Goal: Task Accomplishment & Management: Use online tool/utility

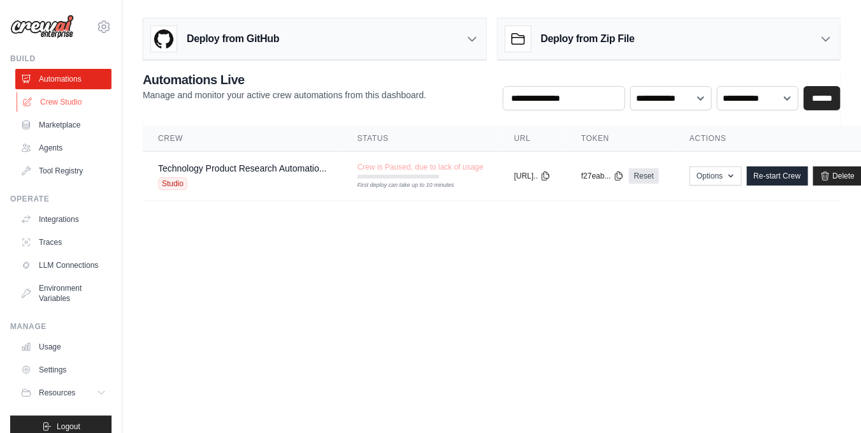
click at [59, 101] on link "Crew Studio" at bounding box center [65, 102] width 96 height 20
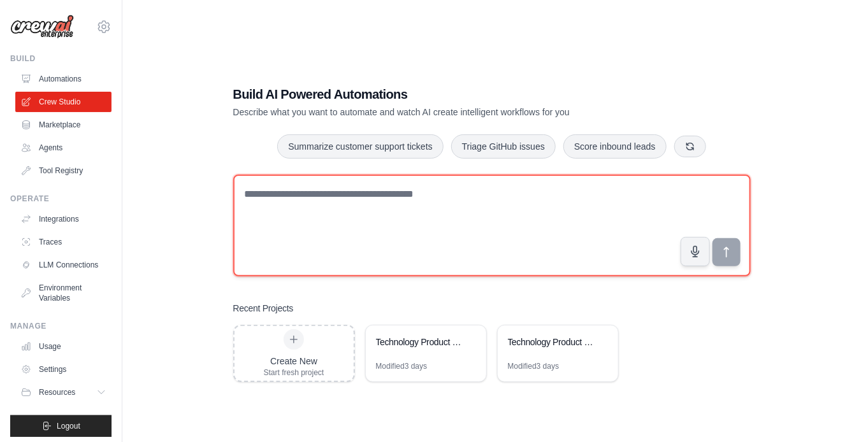
click at [391, 204] on textarea at bounding box center [491, 226] width 517 height 102
paste textarea "**********"
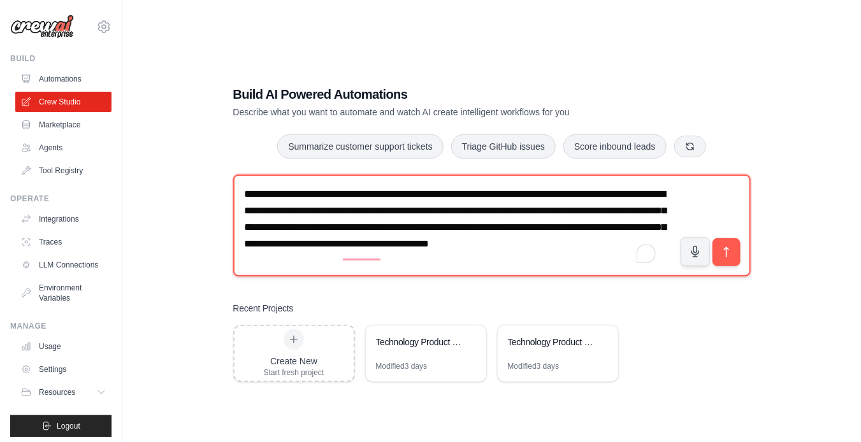
scroll to position [3, 0]
drag, startPoint x: 411, startPoint y: 259, endPoint x: 606, endPoint y: 237, distance: 196.3
click at [606, 237] on textarea "**********" at bounding box center [491, 226] width 517 height 102
type textarea "**********"
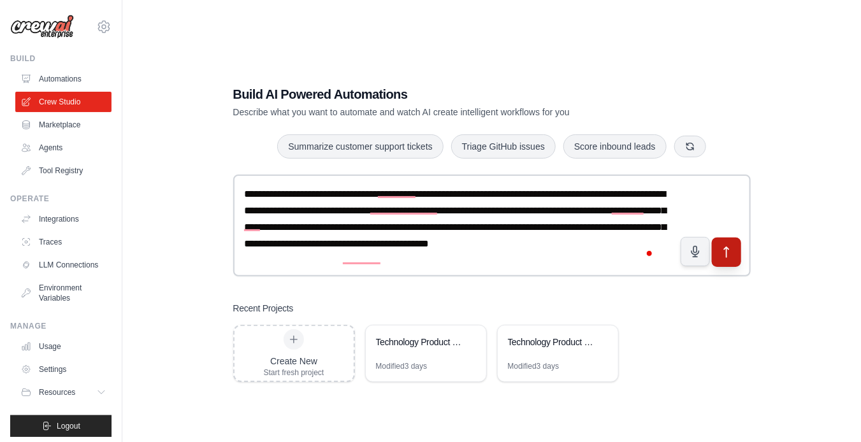
click at [718, 250] on button "submit" at bounding box center [725, 252] width 29 height 29
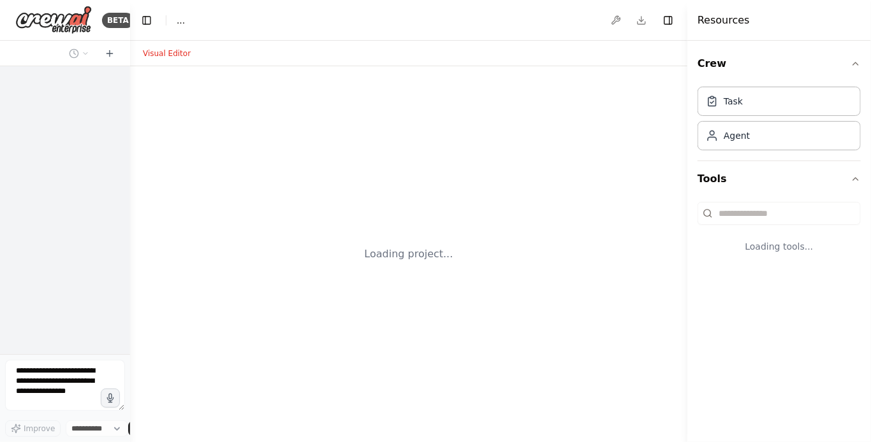
select select "****"
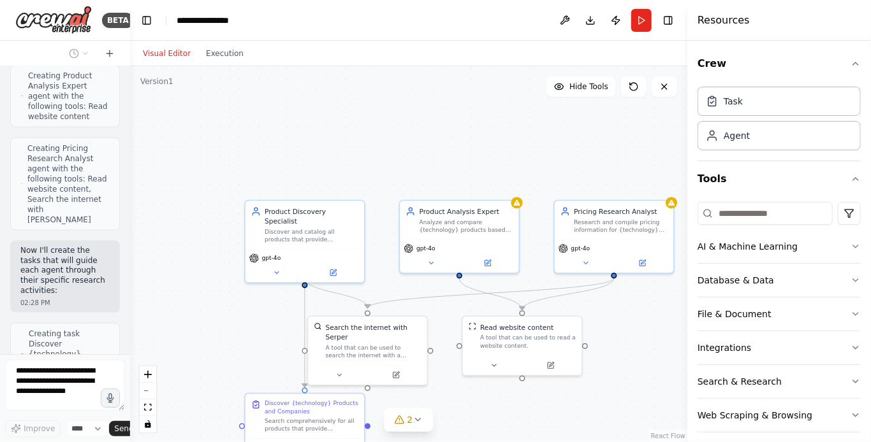
scroll to position [766, 0]
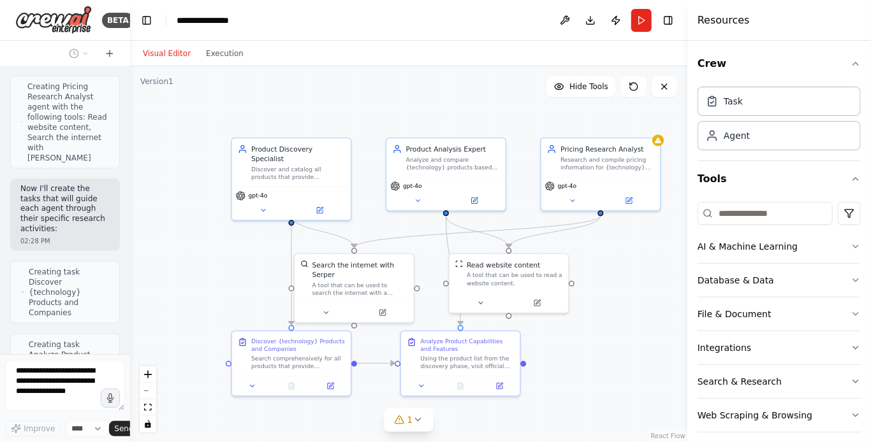
drag, startPoint x: 544, startPoint y: 415, endPoint x: 530, endPoint y: 352, distance: 63.9
click at [530, 352] on div ".deletable-edge-delete-btn { width: 20px; height: 20px; border: 0px solid #ffff…" at bounding box center [408, 254] width 557 height 376
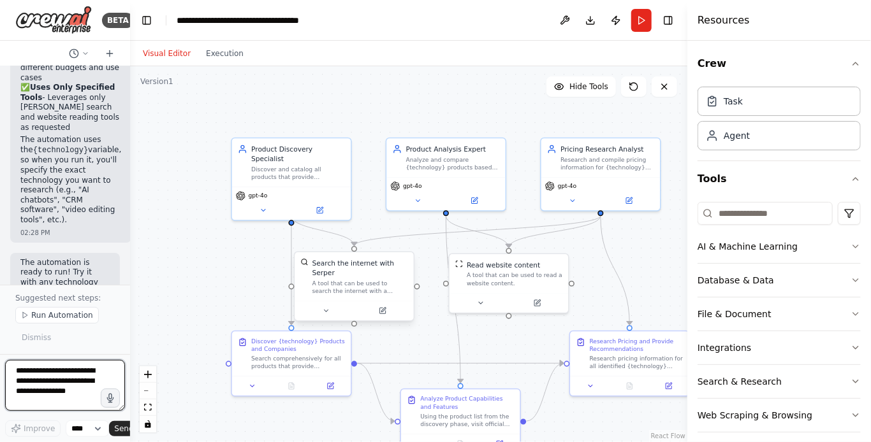
scroll to position [1969, 0]
click at [644, 22] on button "Run" at bounding box center [641, 20] width 20 height 23
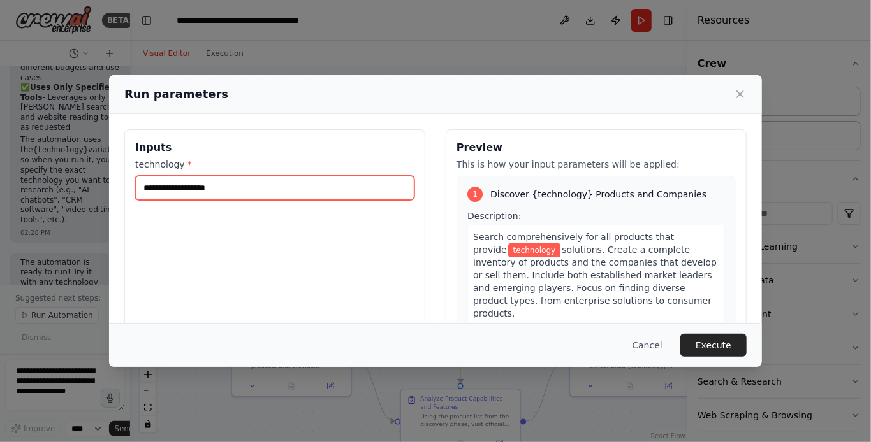
click at [213, 192] on input "technology *" at bounding box center [274, 188] width 279 height 24
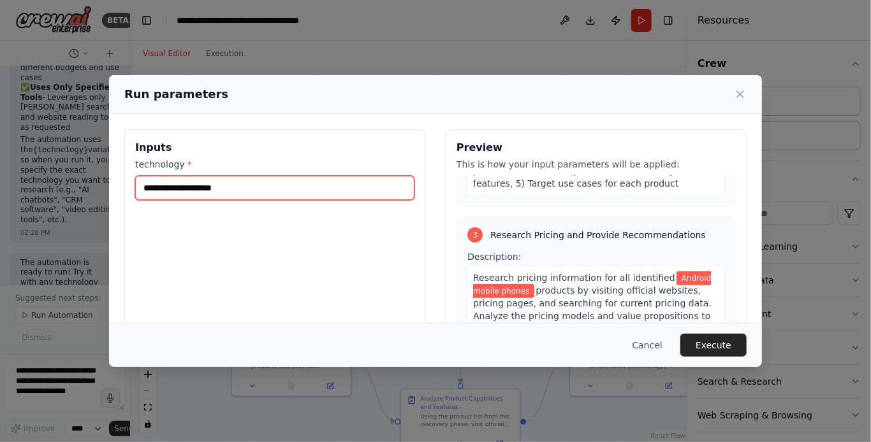
scroll to position [546, 0]
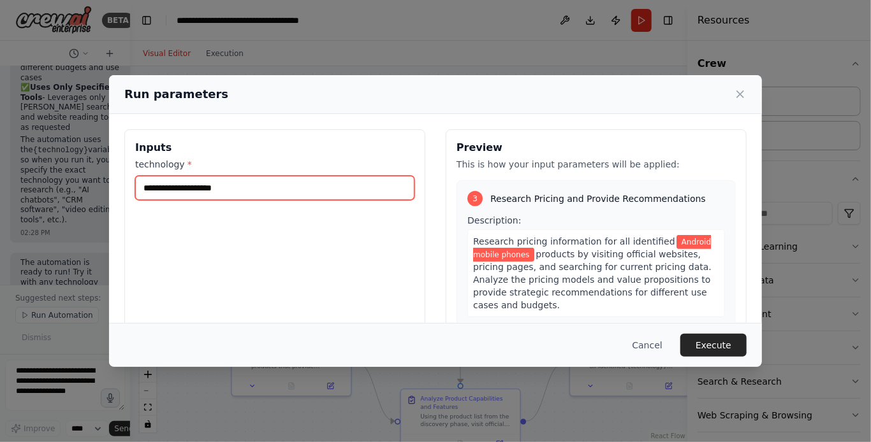
type input "**********"
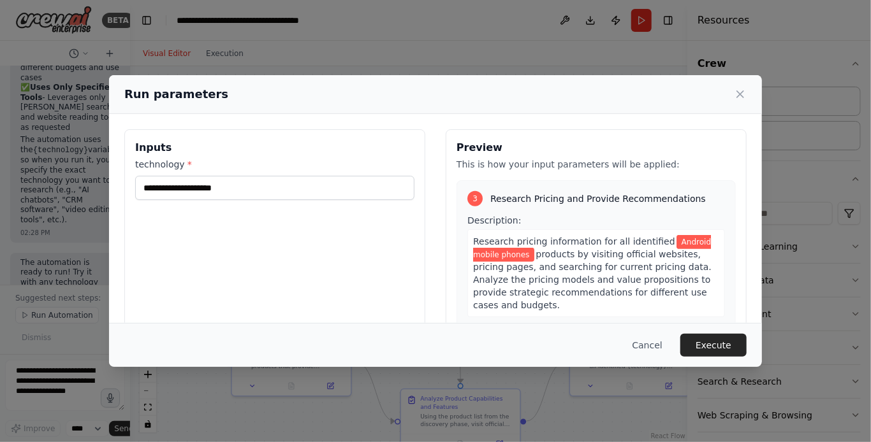
drag, startPoint x: 521, startPoint y: 226, endPoint x: 554, endPoint y: 240, distance: 36.8
click at [521, 249] on span "products by visiting official websites, pricing pages, and searching for curren…" at bounding box center [592, 279] width 238 height 61
click at [721, 343] on button "Execute" at bounding box center [713, 345] width 66 height 23
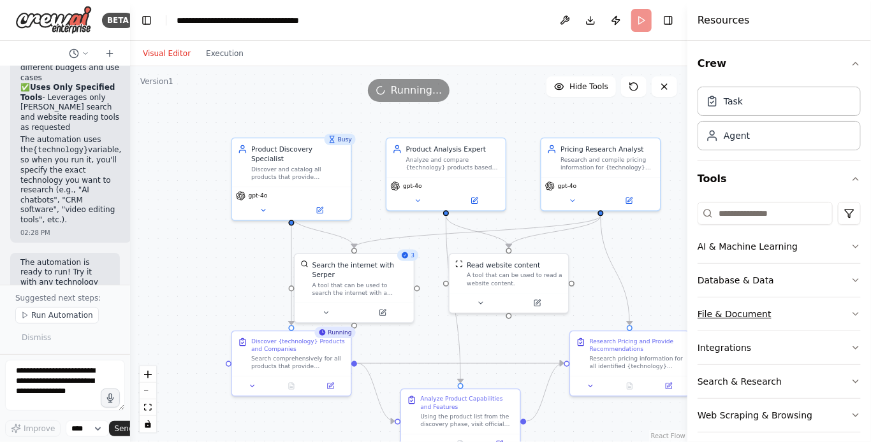
scroll to position [7, 0]
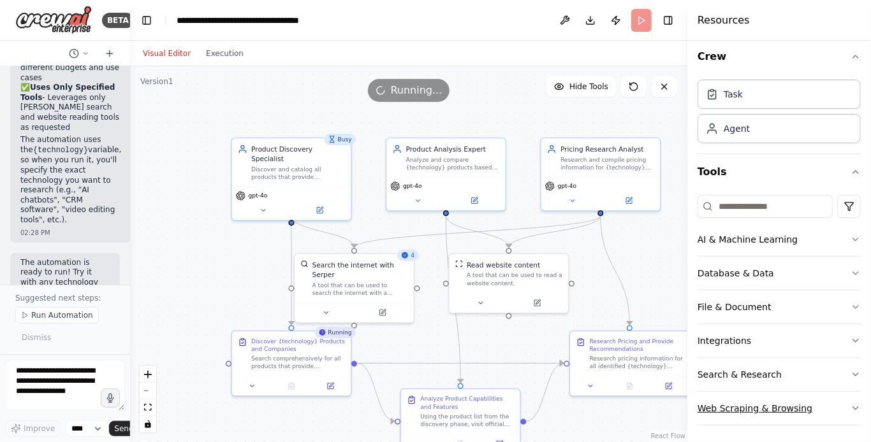
click at [850, 406] on icon "button" at bounding box center [855, 408] width 10 height 10
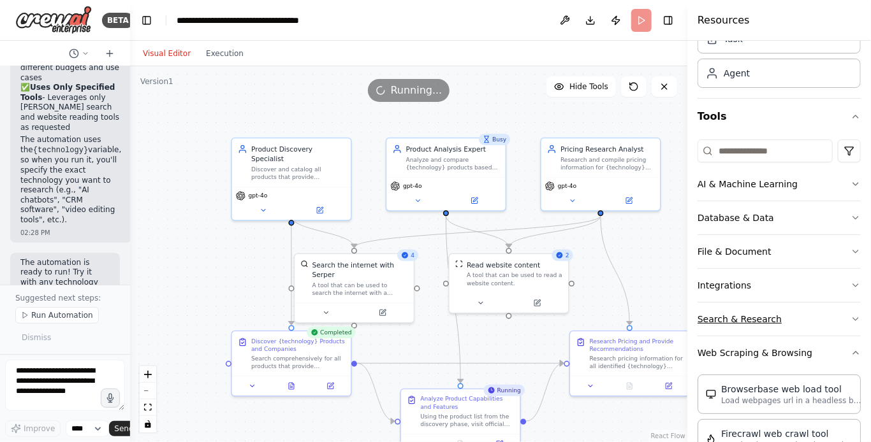
scroll to position [78, 0]
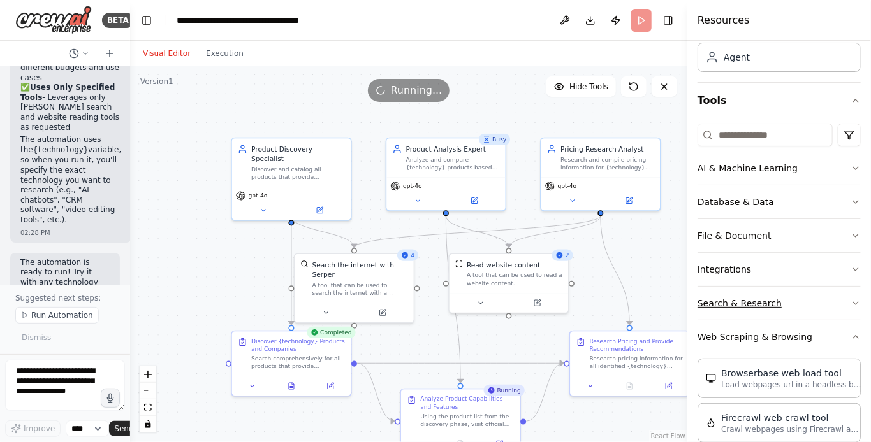
click at [850, 301] on icon "button" at bounding box center [855, 303] width 10 height 10
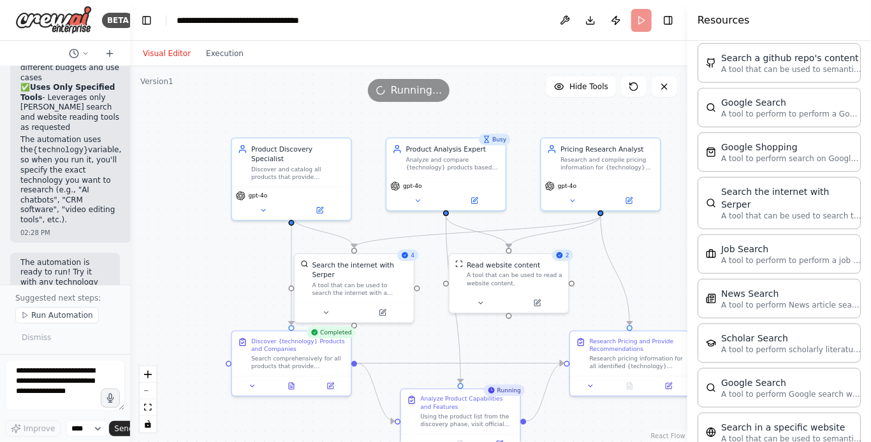
scroll to position [461, 0]
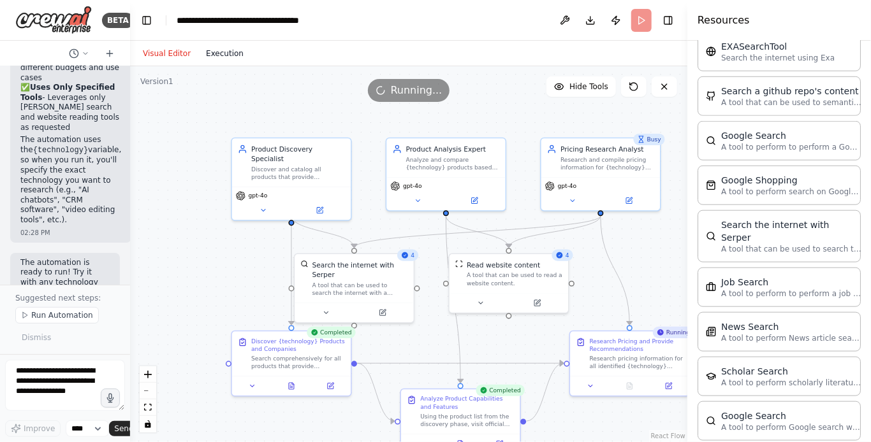
click at [215, 54] on button "Execution" at bounding box center [224, 53] width 53 height 15
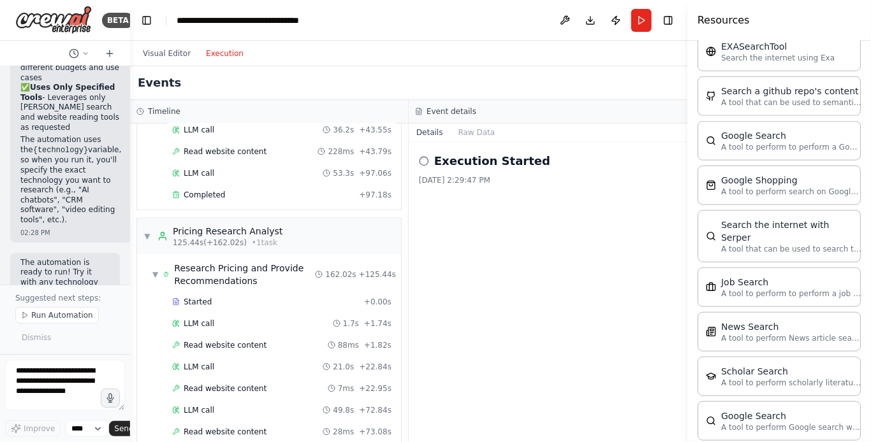
scroll to position [635, 0]
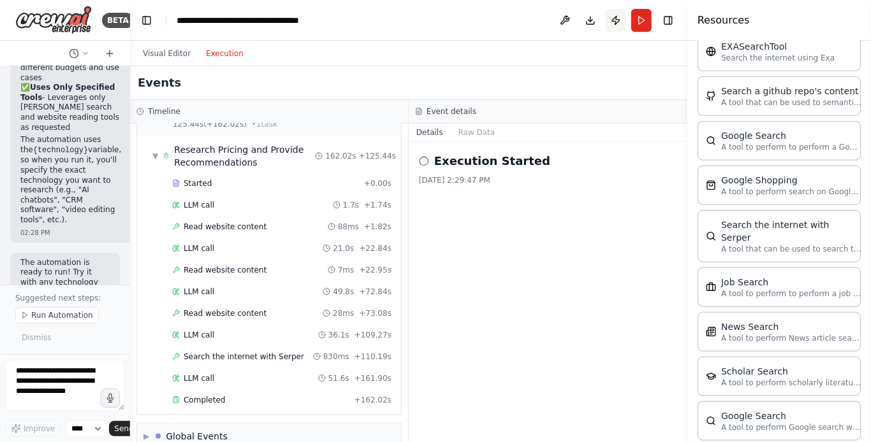
click at [615, 22] on button "Publish" at bounding box center [615, 20] width 20 height 23
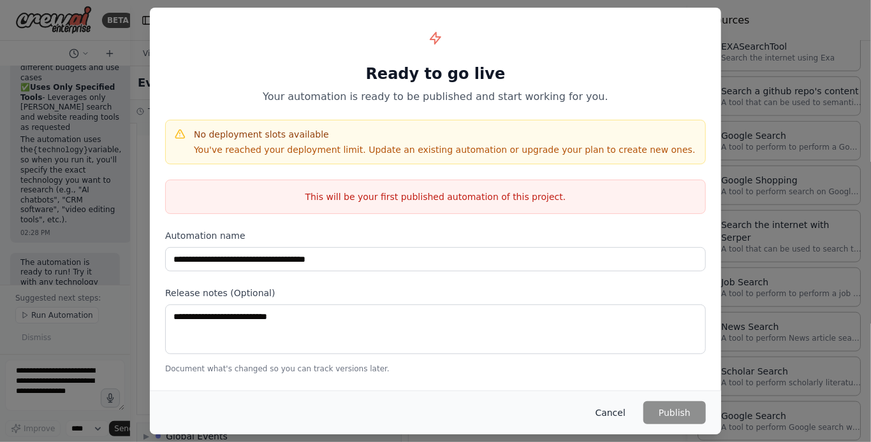
click at [616, 416] on button "Cancel" at bounding box center [610, 412] width 50 height 23
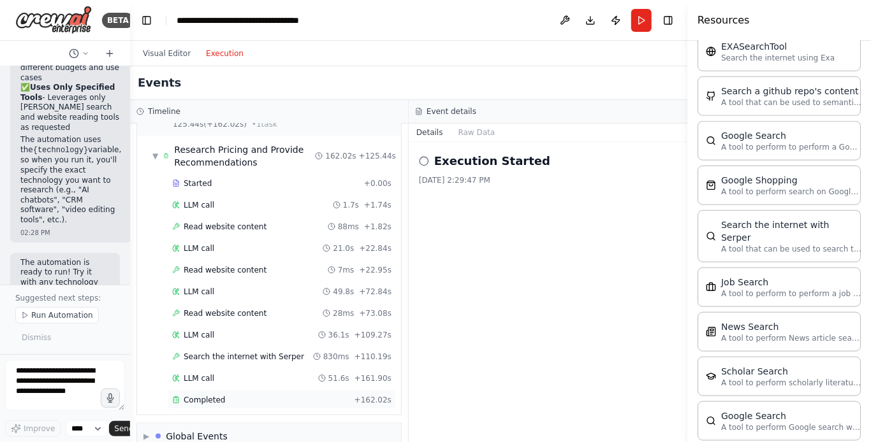
click at [205, 395] on span "Completed" at bounding box center [204, 400] width 41 height 10
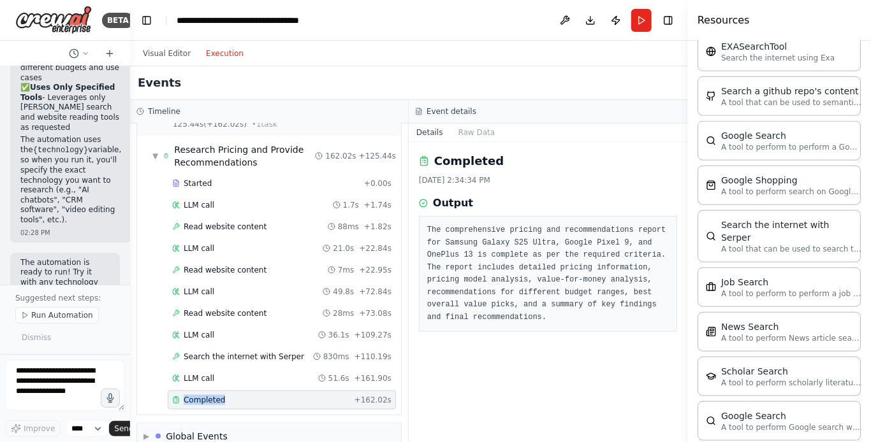
click at [205, 395] on span "Completed" at bounding box center [204, 400] width 41 height 10
click at [149, 431] on span "▶" at bounding box center [146, 436] width 6 height 10
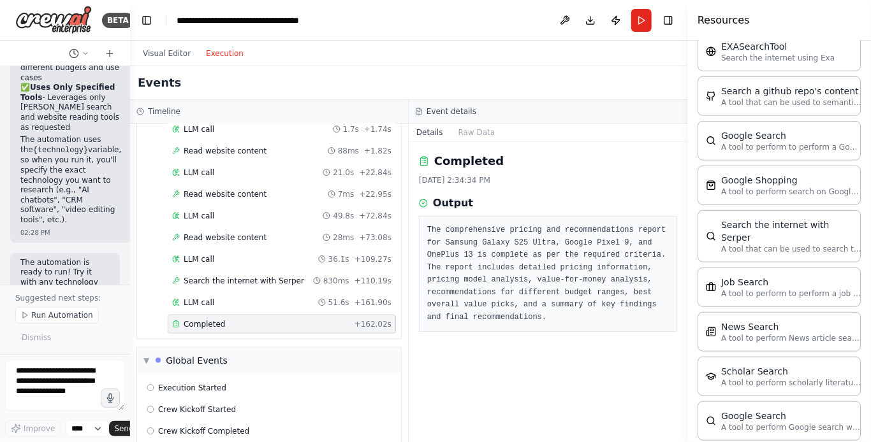
scroll to position [727, 0]
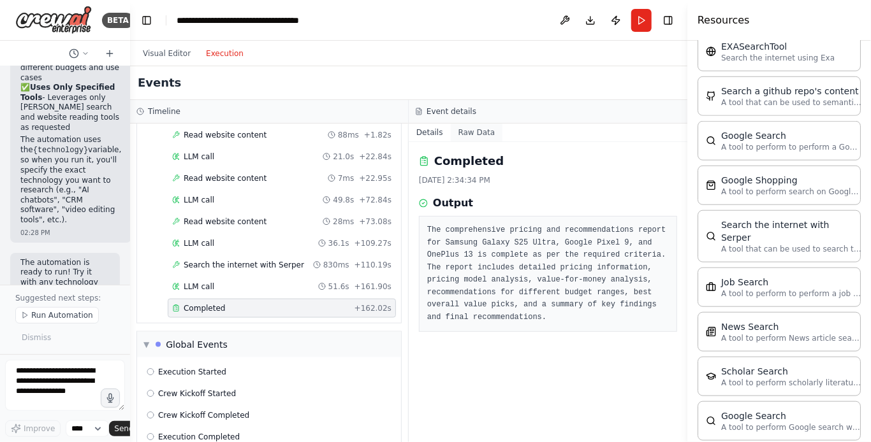
click at [476, 133] on button "Raw Data" at bounding box center [477, 133] width 52 height 18
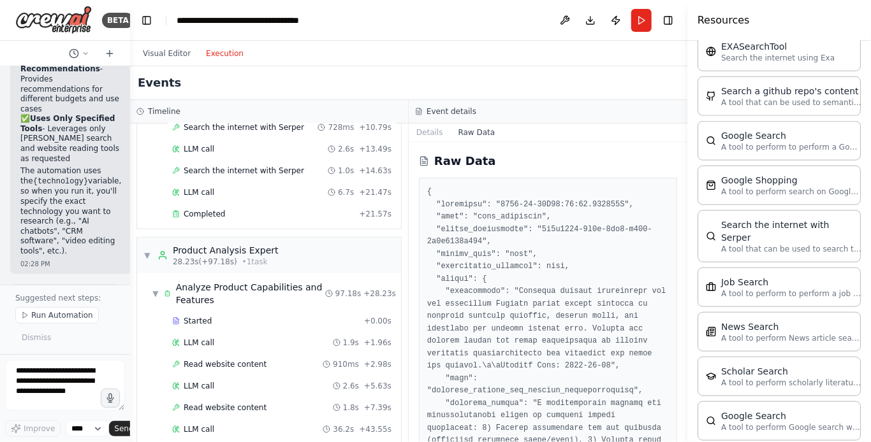
scroll to position [1969, 0]
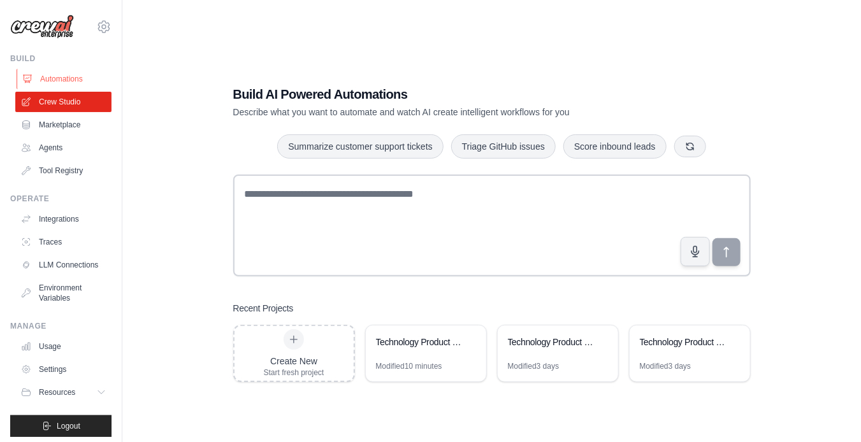
click at [57, 76] on link "Automations" at bounding box center [65, 79] width 96 height 20
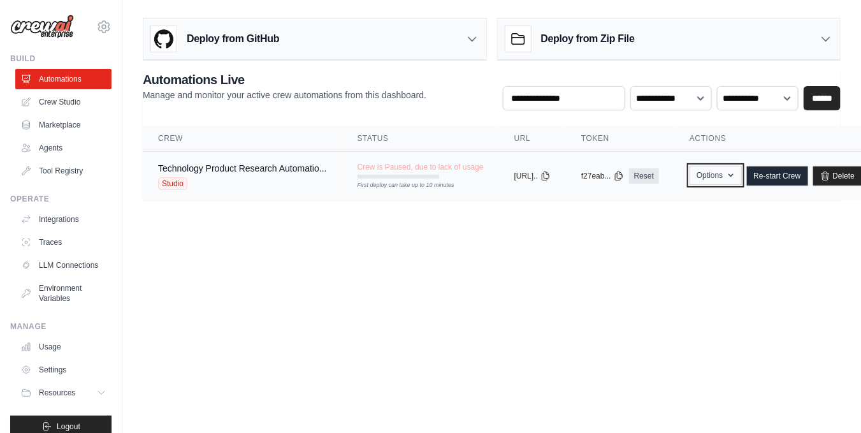
click at [736, 173] on icon "button" at bounding box center [731, 175] width 10 height 10
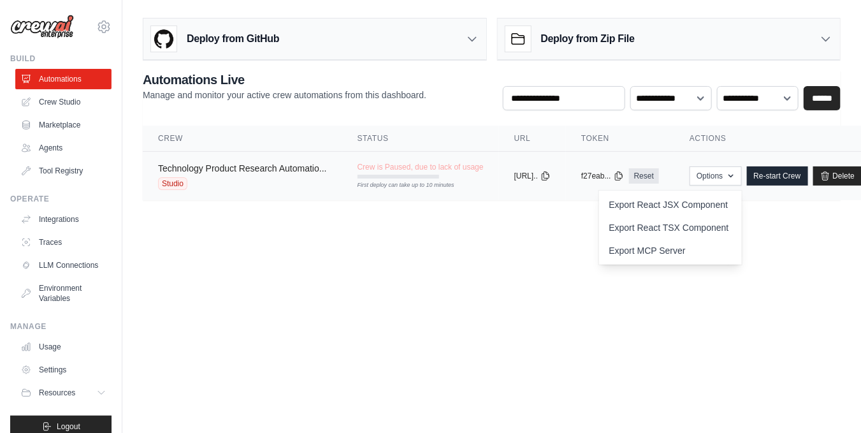
click at [277, 164] on link "Technology Product Research Automatio..." at bounding box center [242, 168] width 169 height 10
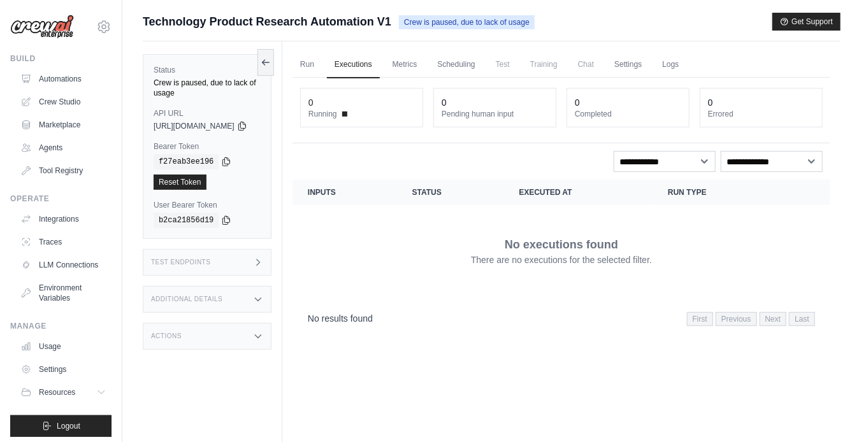
click at [251, 261] on div "Test Endpoints" at bounding box center [207, 262] width 129 height 27
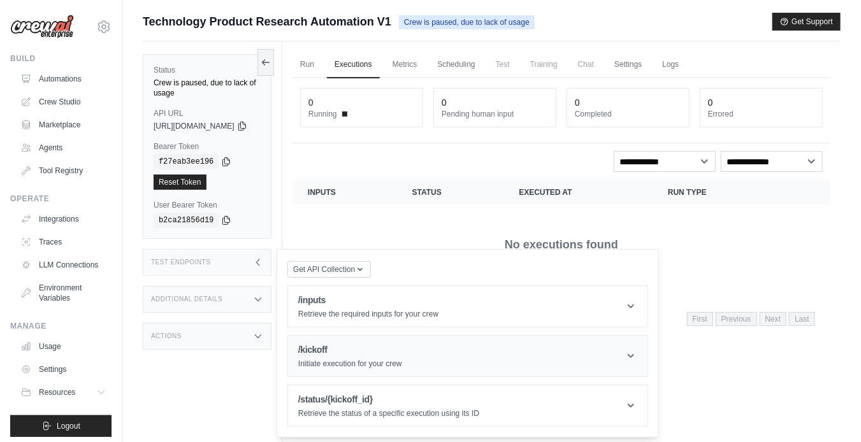
scroll to position [54, 0]
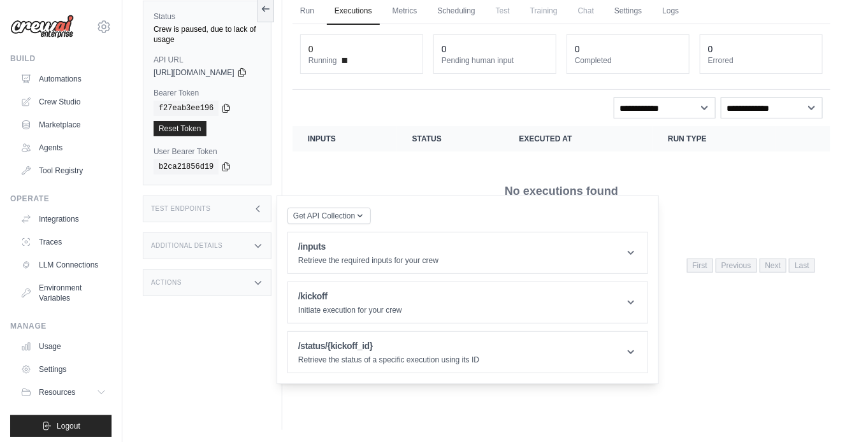
click at [221, 242] on h3 "Additional Details" at bounding box center [186, 246] width 71 height 8
click at [231, 243] on div "Additional Details" at bounding box center [207, 246] width 129 height 27
click at [340, 212] on span "Get API Collection" at bounding box center [324, 215] width 62 height 10
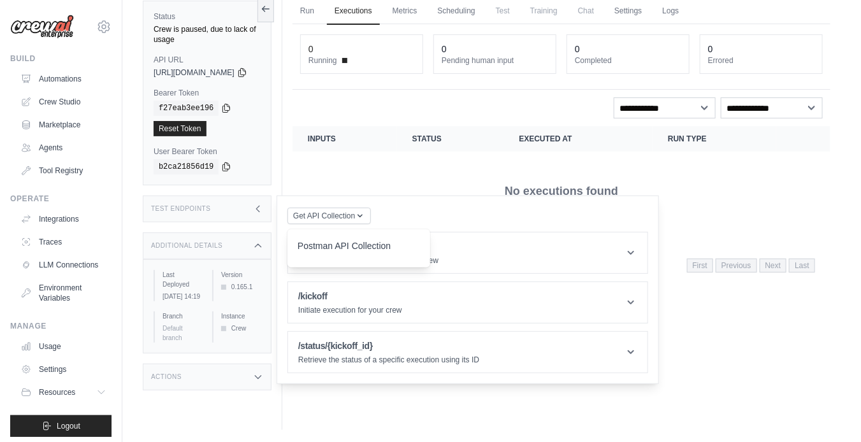
click at [820, 369] on div "Run Executions Metrics Scheduling Test Training Chat Settings Logs 0 Running 0 …" at bounding box center [561, 209] width 558 height 442
click at [746, 349] on div "Run Executions Metrics Scheduling Test Training Chat Settings Logs 0 Running 0 …" at bounding box center [561, 209] width 558 height 442
click at [752, 251] on div "No results found First Previous Next Last" at bounding box center [562, 265] width 538 height 33
click at [219, 198] on div "Test Endpoints" at bounding box center [207, 209] width 129 height 27
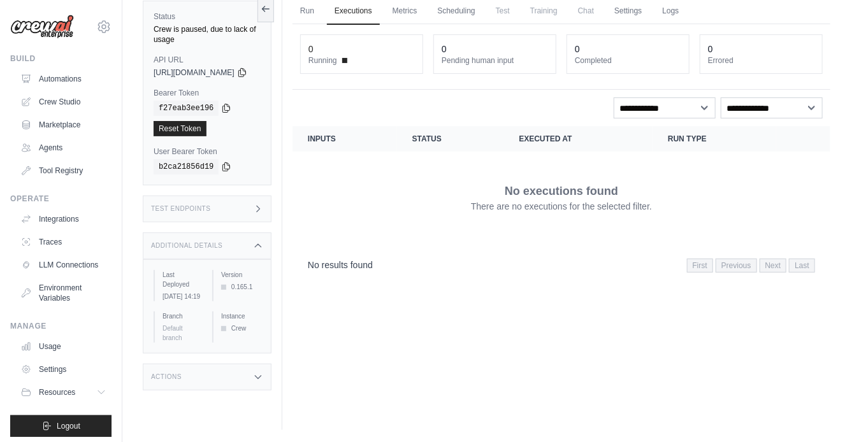
click at [263, 241] on icon at bounding box center [258, 246] width 10 height 10
click at [238, 370] on div "Actions" at bounding box center [207, 377] width 129 height 27
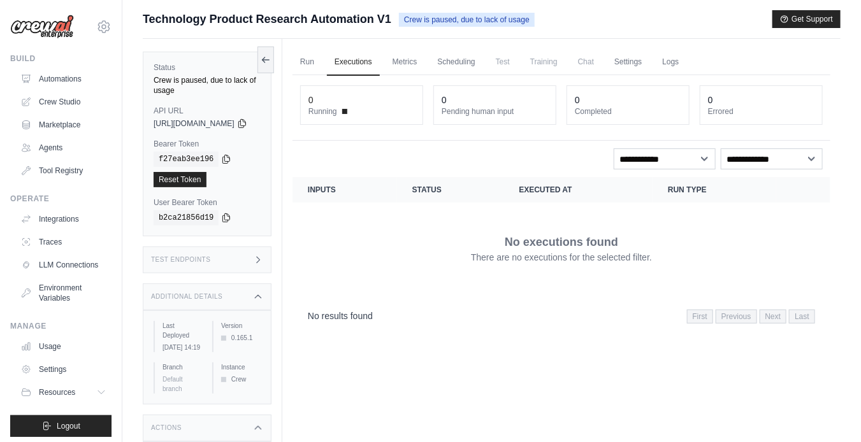
scroll to position [0, 0]
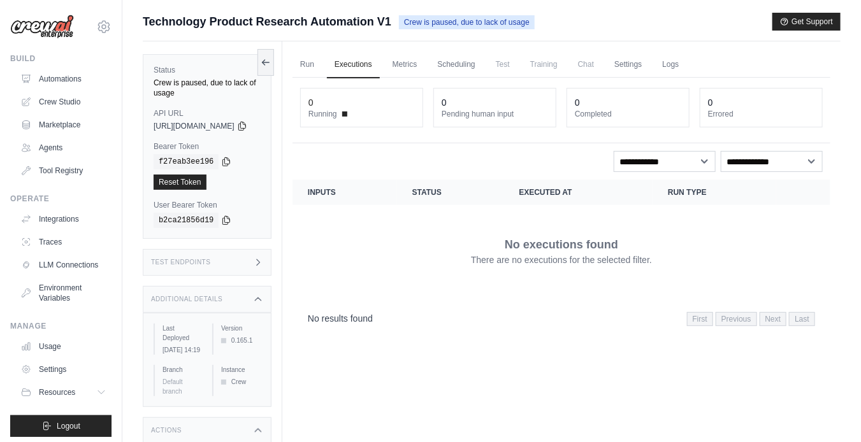
click at [191, 266] on div "Test Endpoints" at bounding box center [207, 262] width 129 height 27
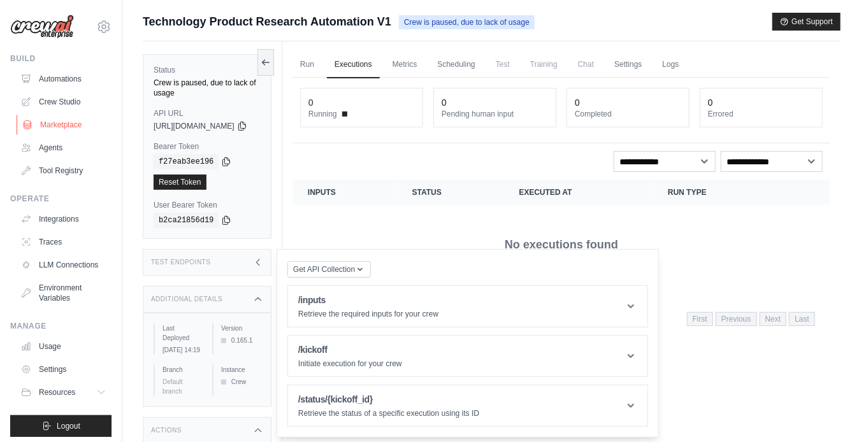
click at [57, 124] on link "Marketplace" at bounding box center [65, 125] width 96 height 20
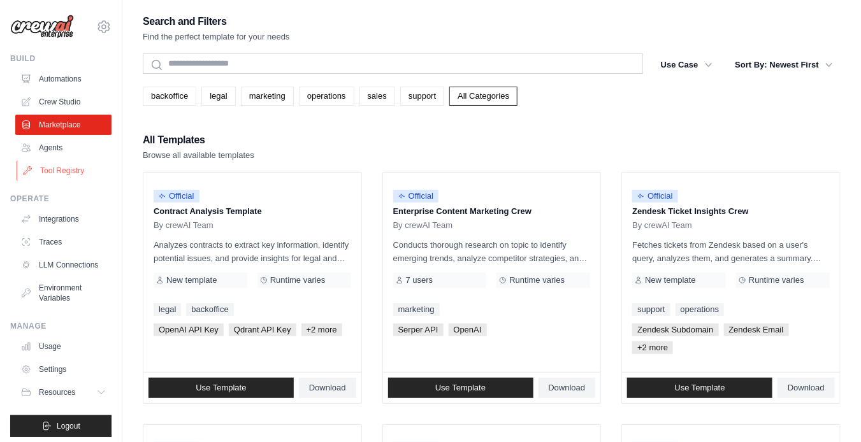
click at [78, 171] on link "Tool Registry" at bounding box center [65, 171] width 96 height 20
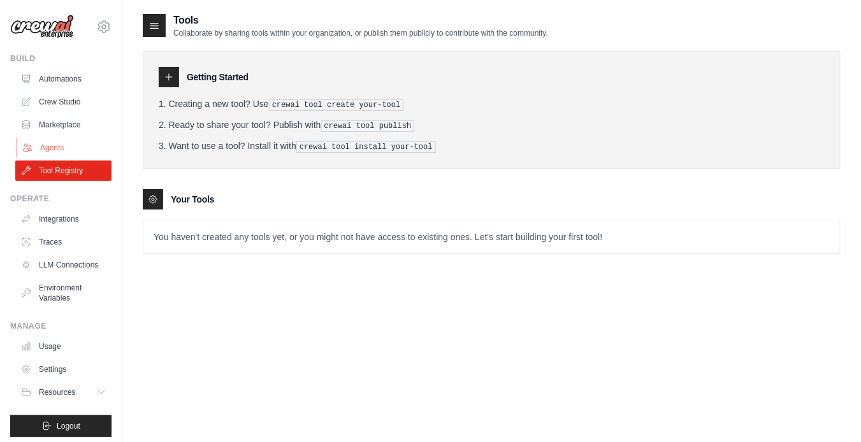
click at [51, 145] on link "Agents" at bounding box center [65, 148] width 96 height 20
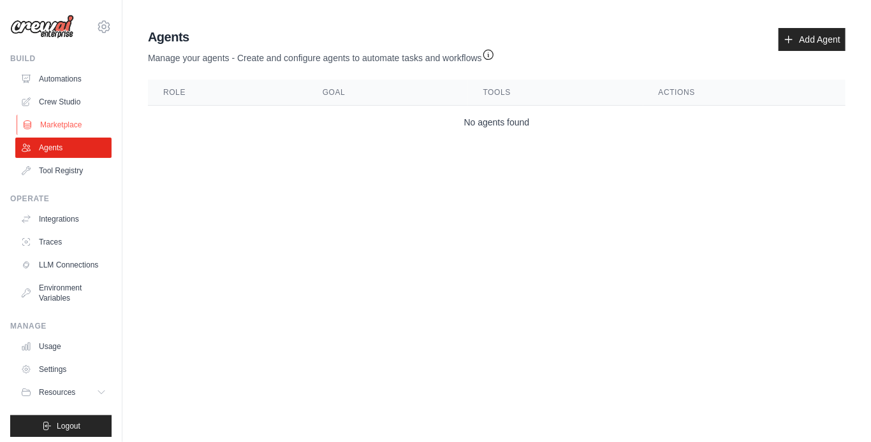
click at [61, 121] on link "Marketplace" at bounding box center [65, 125] width 96 height 20
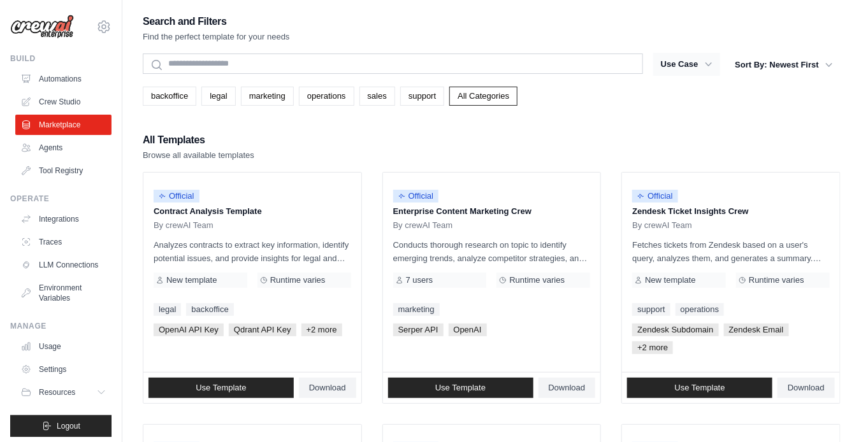
click at [714, 64] on button "Use Case" at bounding box center [686, 64] width 67 height 23
click at [708, 62] on icon "button" at bounding box center [708, 64] width 13 height 13
click at [684, 62] on button "Use Case" at bounding box center [686, 64] width 67 height 23
click at [676, 80] on div "backoffice legal marketing operations sales support All Categories" at bounding box center [492, 90] width 698 height 29
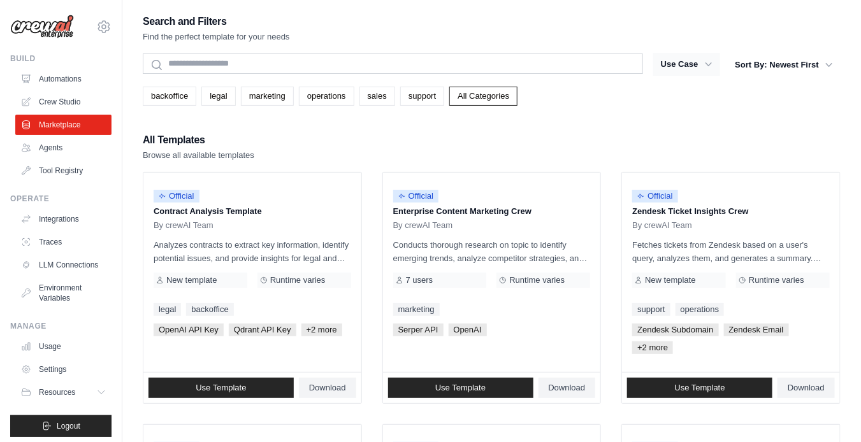
click at [681, 57] on button "Use Case" at bounding box center [686, 64] width 67 height 23
click at [672, 70] on button "Use Case" at bounding box center [686, 64] width 67 height 23
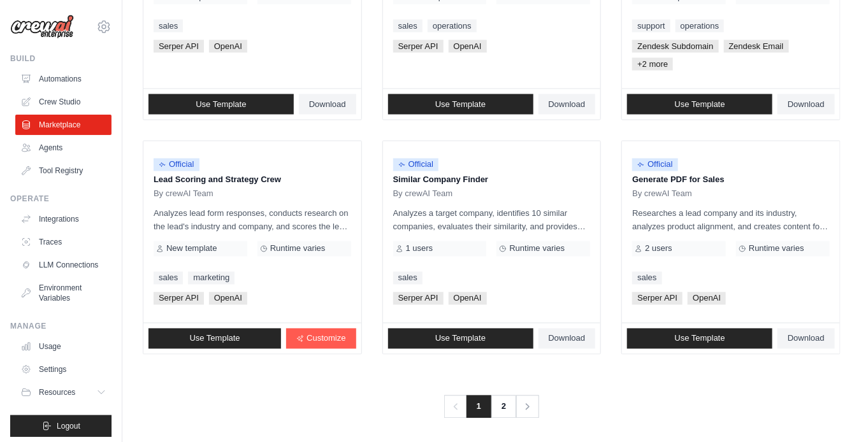
scroll to position [770, 0]
click at [472, 334] on span "Use Template" at bounding box center [460, 339] width 50 height 10
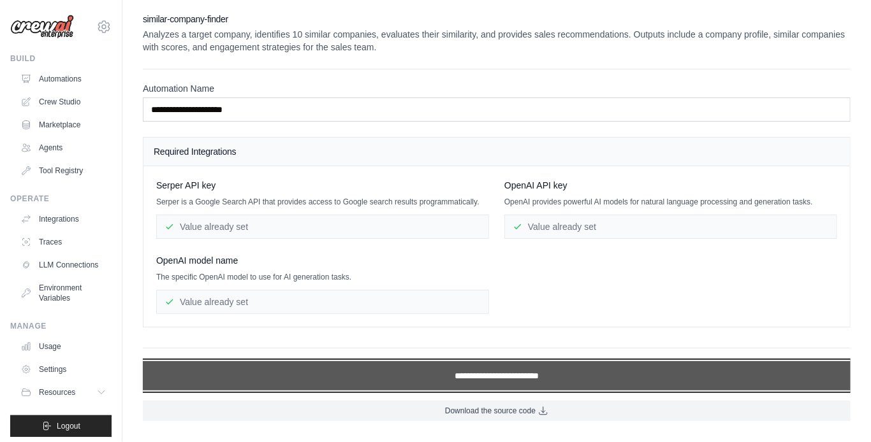
click at [525, 380] on input "**********" at bounding box center [496, 375] width 707 height 29
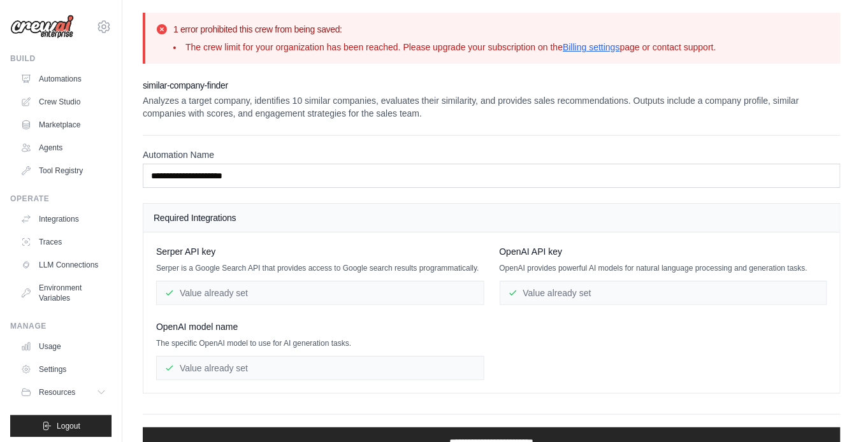
click at [164, 29] on icon at bounding box center [162, 29] width 10 height 10
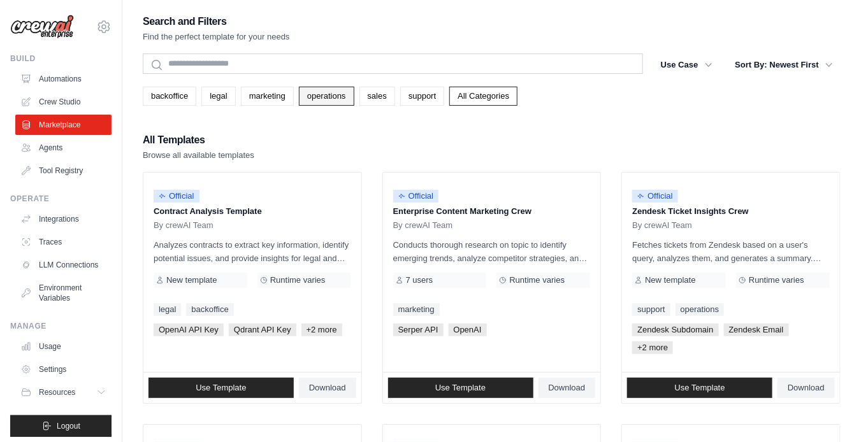
click at [324, 99] on link "operations" at bounding box center [326, 96] width 55 height 19
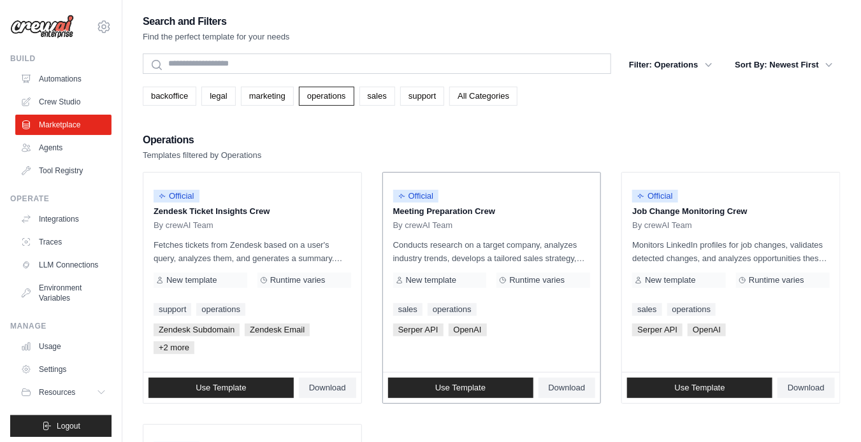
click at [426, 212] on p "Meeting Preparation Crew" at bounding box center [492, 211] width 198 height 13
click at [455, 239] on p "Conducts research on a target company, analyzes industry trends, develops a tai…" at bounding box center [492, 251] width 198 height 27
click at [400, 212] on p "Meeting Preparation Crew" at bounding box center [492, 211] width 198 height 13
click at [426, 228] on span "By crewAI Team" at bounding box center [423, 226] width 60 height 10
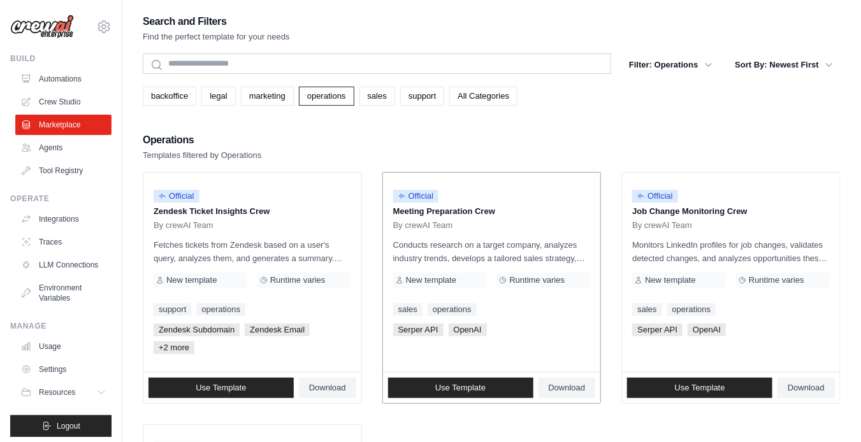
click at [426, 228] on span "By crewAI Team" at bounding box center [423, 226] width 60 height 10
click at [418, 204] on div "Official" at bounding box center [416, 196] width 46 height 17
click at [416, 210] on p "Meeting Preparation Crew" at bounding box center [492, 211] width 198 height 13
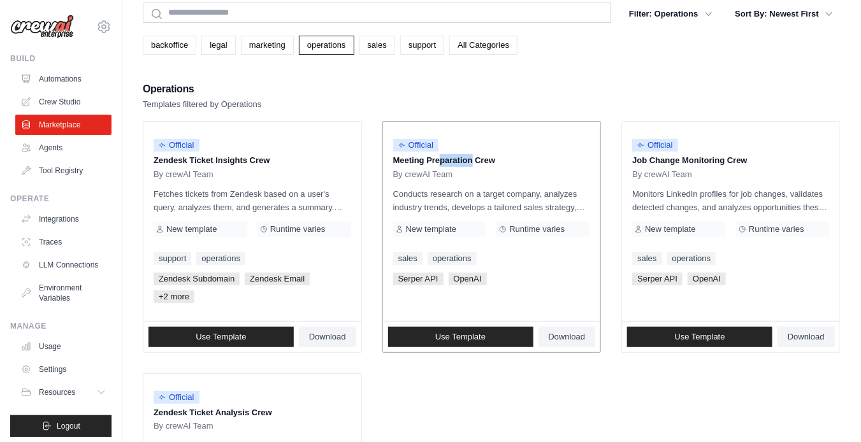
scroll to position [64, 0]
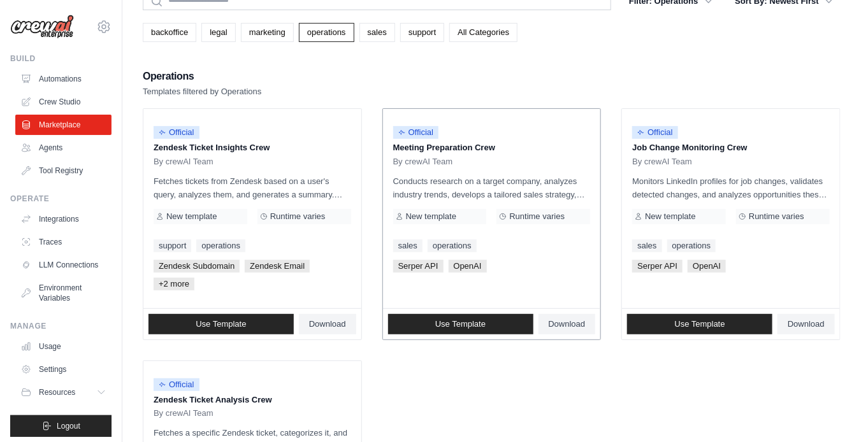
click at [535, 215] on span "Runtime varies" at bounding box center [536, 217] width 55 height 10
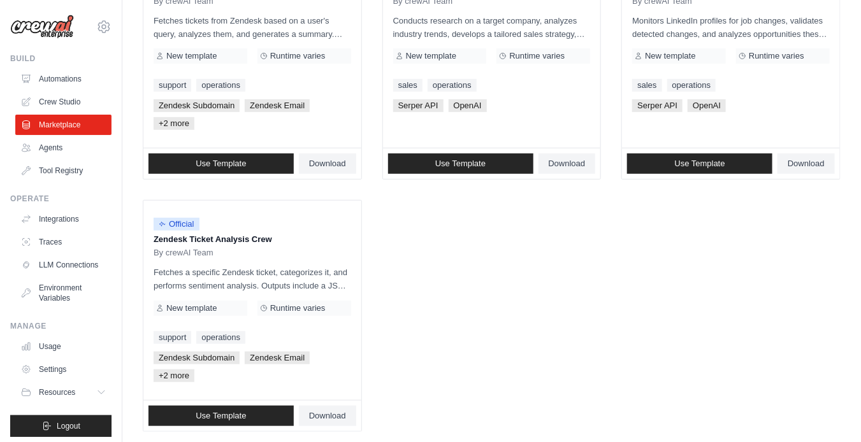
scroll to position [239, 0]
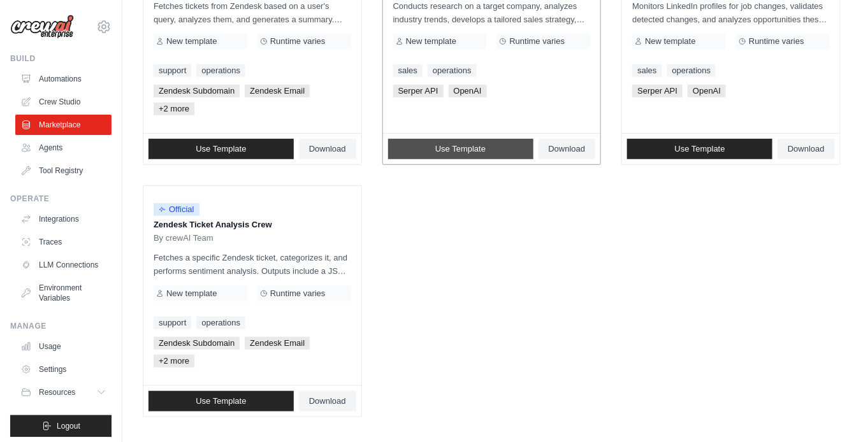
click at [472, 151] on span "Use Template" at bounding box center [460, 149] width 50 height 10
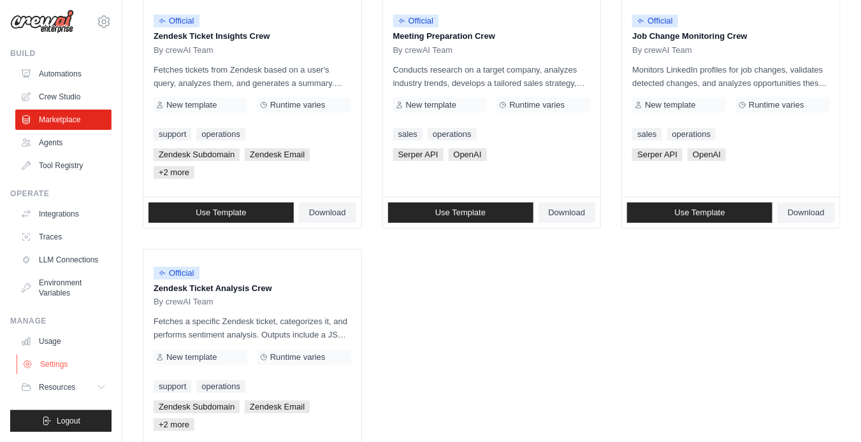
scroll to position [14, 0]
click at [98, 391] on icon at bounding box center [103, 387] width 10 height 10
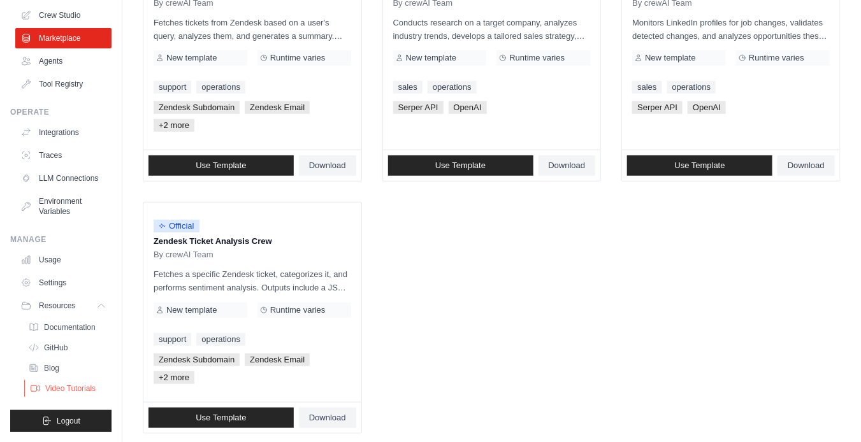
scroll to position [239, 0]
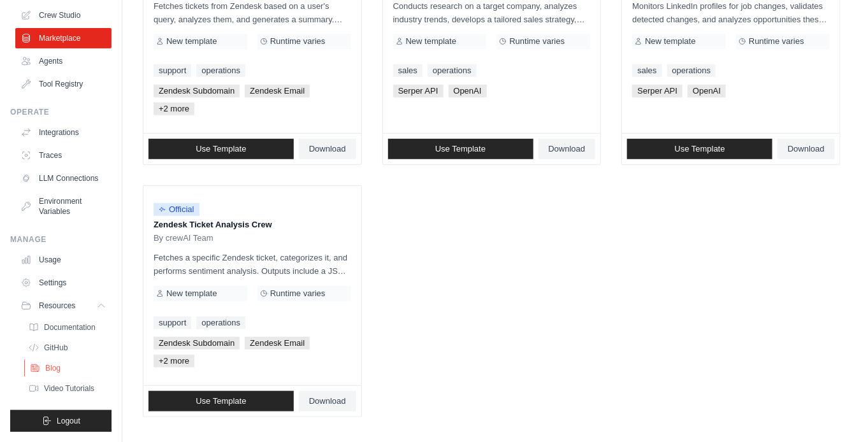
click at [55, 363] on span "Blog" at bounding box center [52, 368] width 15 height 10
